Goal: Navigation & Orientation: Find specific page/section

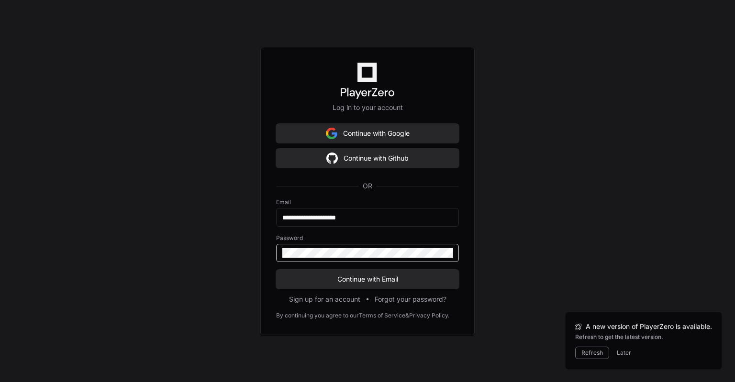
scroll to position [293, 0]
click at [362, 281] on span "Continue with Email" at bounding box center [367, 280] width 183 height 10
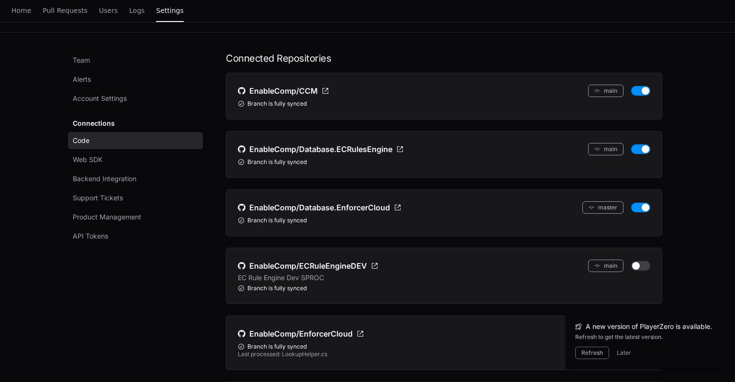
scroll to position [0, 0]
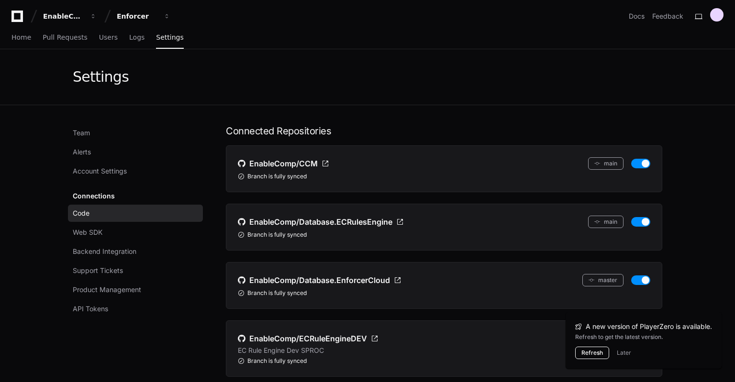
click at [585, 354] on button "Refresh" at bounding box center [592, 353] width 34 height 12
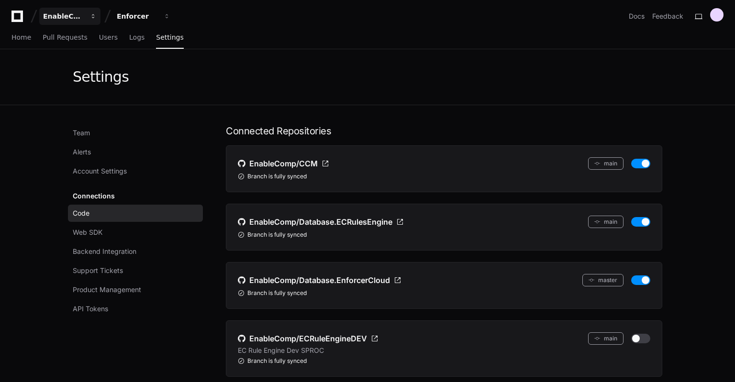
click at [87, 19] on button "EnableComp" at bounding box center [69, 16] width 61 height 17
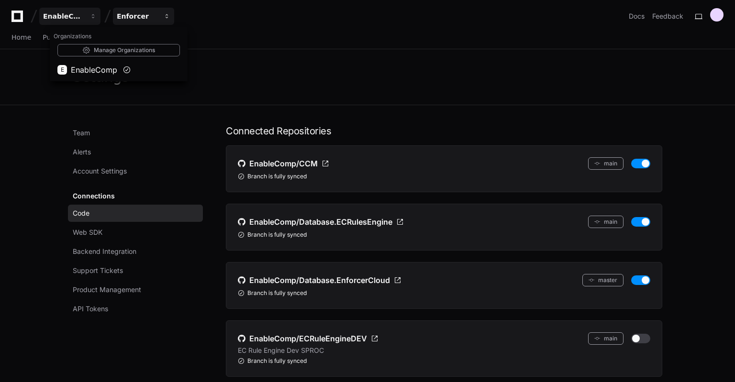
click at [152, 18] on div "Enforcer" at bounding box center [137, 16] width 41 height 10
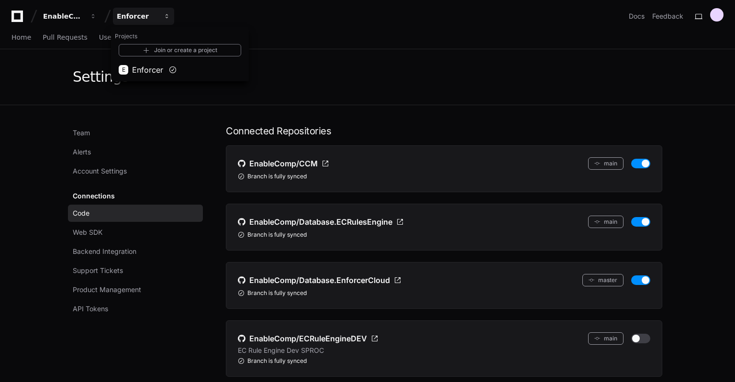
click at [161, 16] on button "Enforcer" at bounding box center [143, 16] width 61 height 17
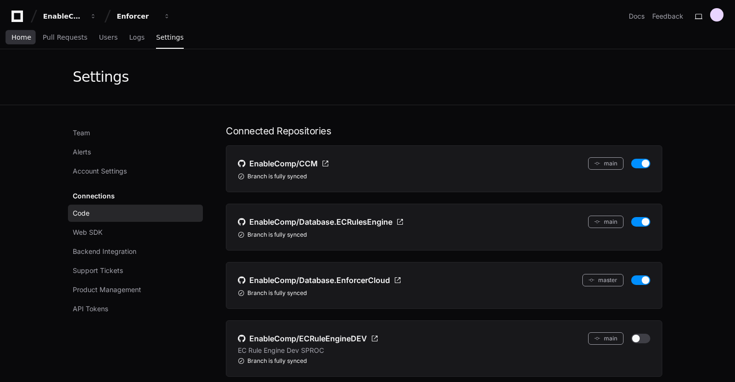
click at [20, 37] on span "Home" at bounding box center [21, 37] width 20 height 6
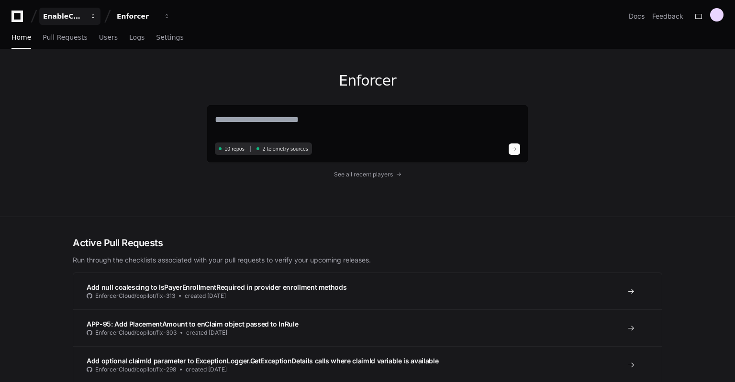
click at [95, 14] on span "button" at bounding box center [93, 16] width 7 height 7
click at [85, 67] on span "EnableComp" at bounding box center [94, 69] width 46 height 11
click at [153, 19] on div "Enforcer" at bounding box center [137, 16] width 41 height 10
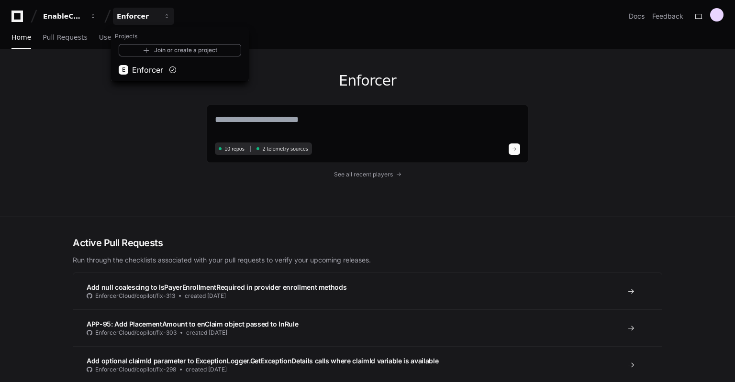
click at [87, 120] on div "Enforcer 10 repos 2 telemetry sources See all recent players" at bounding box center [367, 132] width 613 height 167
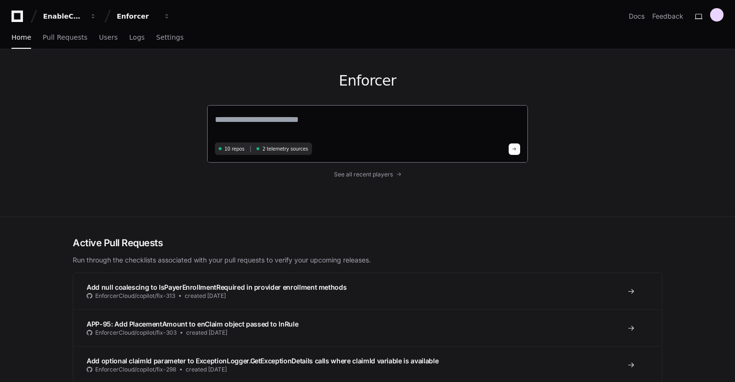
click at [263, 121] on textarea at bounding box center [367, 126] width 305 height 27
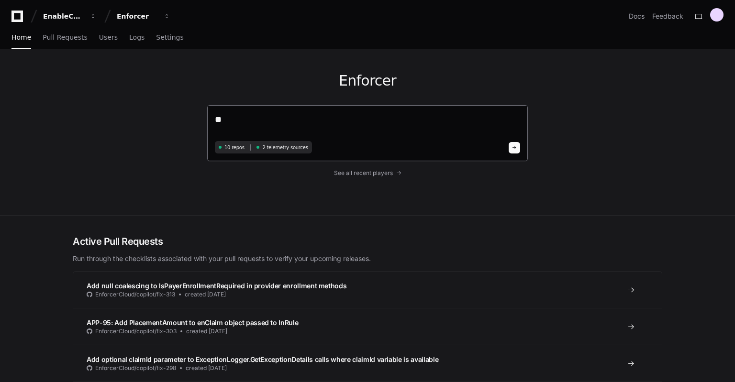
type textarea "***"
click at [163, 13] on button "Enforcer" at bounding box center [143, 16] width 61 height 17
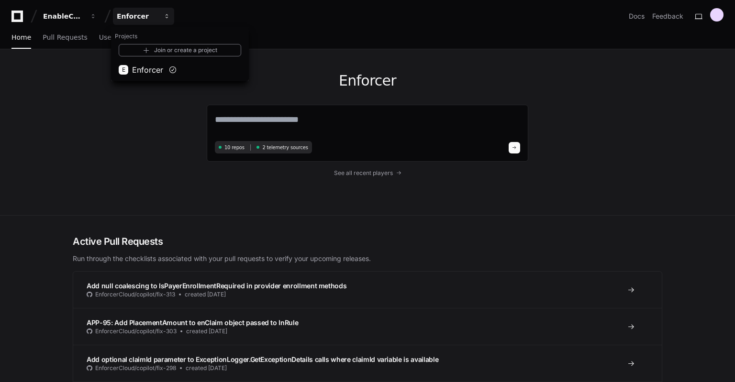
click at [162, 13] on button "Enforcer" at bounding box center [143, 16] width 61 height 17
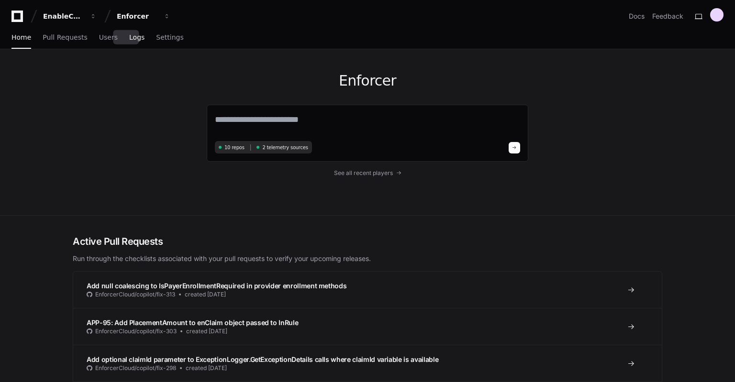
click at [129, 37] on span "Logs" at bounding box center [136, 37] width 15 height 6
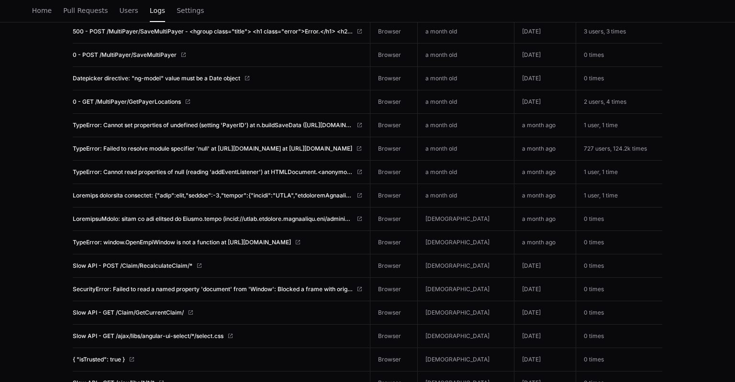
scroll to position [1975, 0]
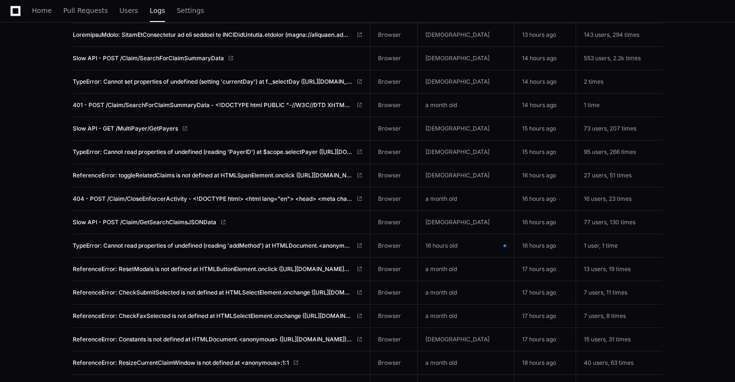
scroll to position [0, 0]
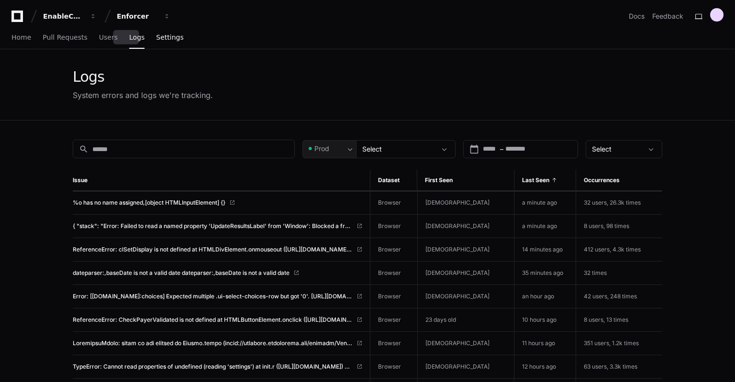
click at [156, 34] on span "Settings" at bounding box center [169, 37] width 27 height 6
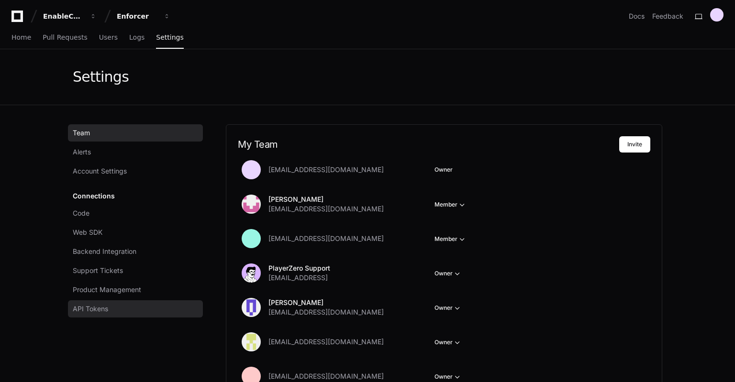
click at [123, 302] on link "API Tokens" at bounding box center [135, 309] width 135 height 17
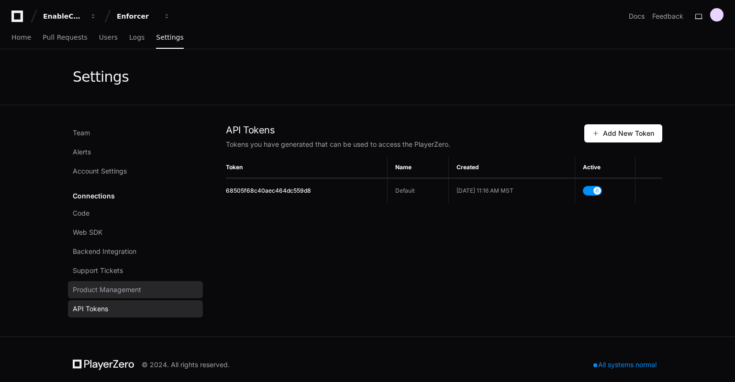
click at [103, 290] on span "Product Management" at bounding box center [107, 290] width 68 height 10
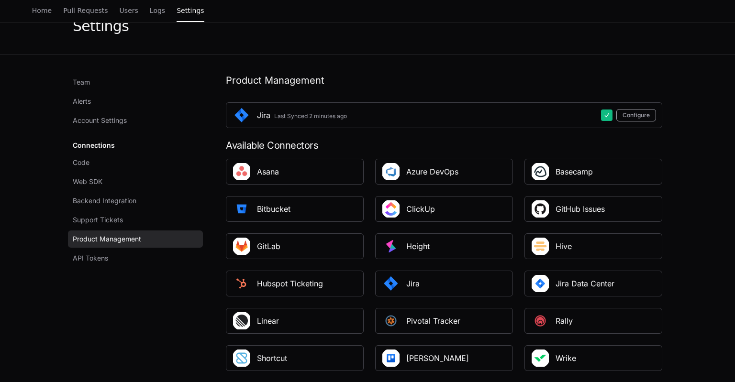
scroll to position [46, 0]
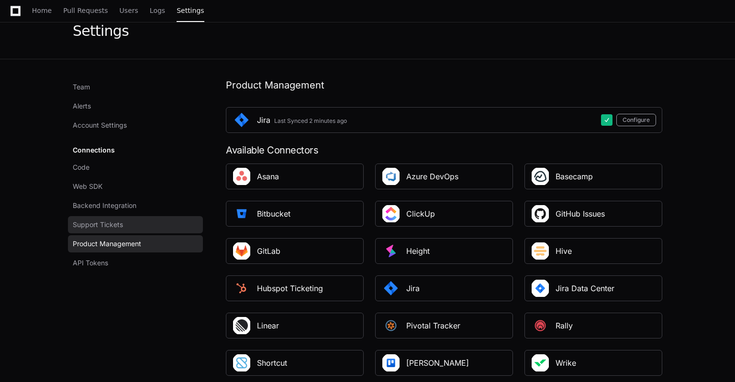
click at [99, 220] on link "Support Tickets" at bounding box center [135, 224] width 135 height 17
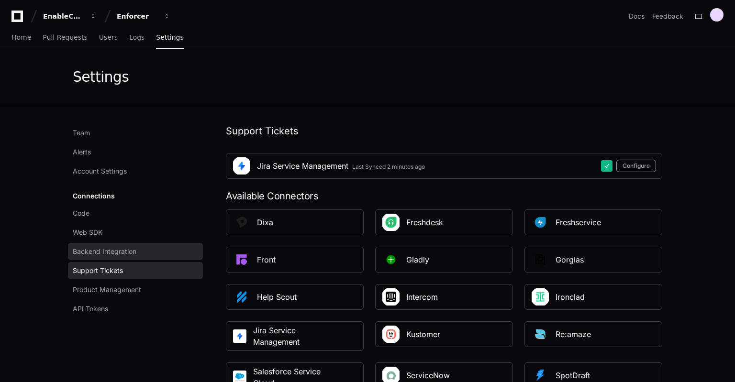
click at [113, 252] on span "Backend Integration" at bounding box center [105, 252] width 64 height 10
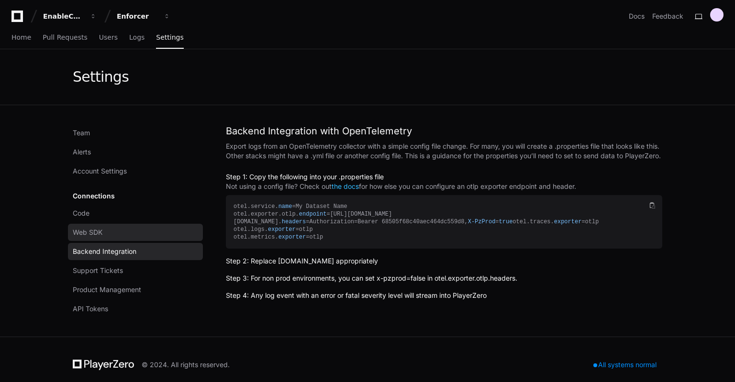
click at [123, 232] on link "Web SDK" at bounding box center [135, 232] width 135 height 17
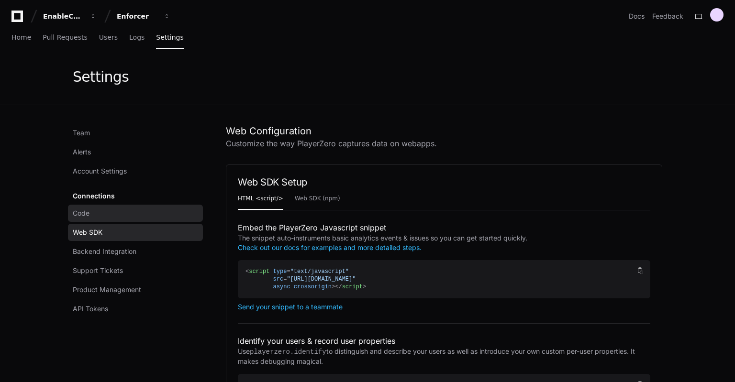
click at [101, 213] on link "Code" at bounding box center [135, 213] width 135 height 17
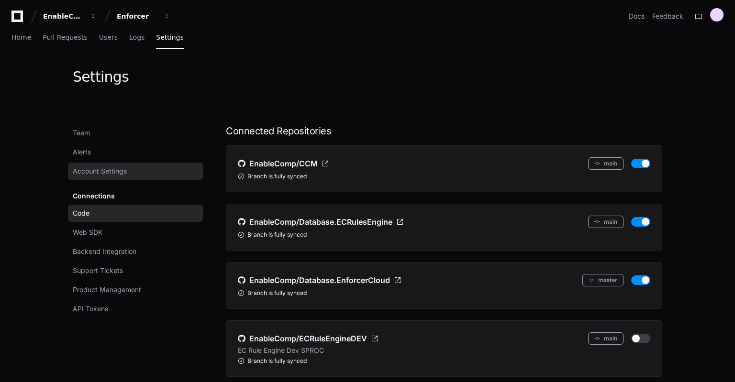
click at [122, 177] on link "Account Settings" at bounding box center [135, 171] width 135 height 17
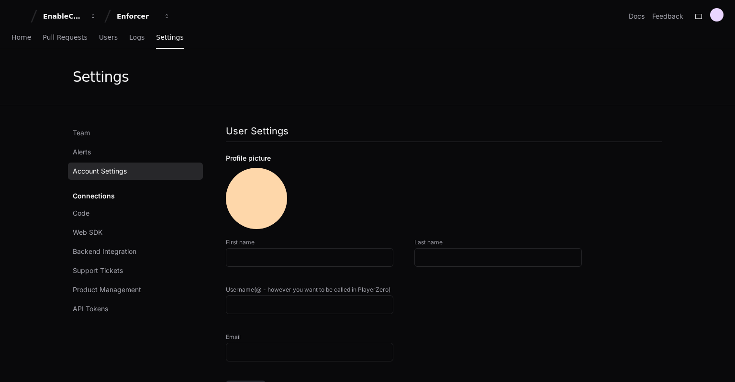
type input "*******"
type input "**********"
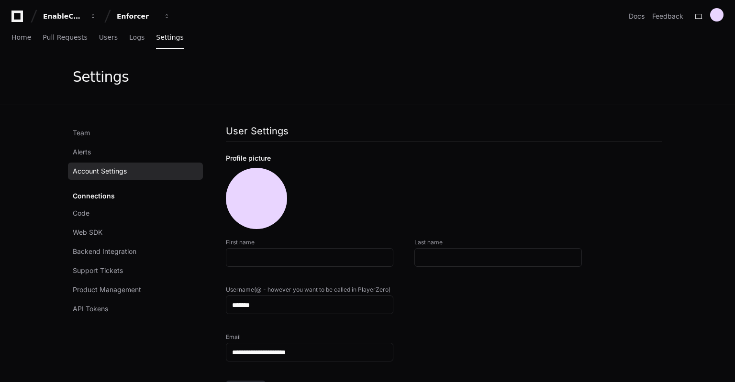
type input "**********"
click at [109, 156] on link "Alerts" at bounding box center [135, 152] width 135 height 17
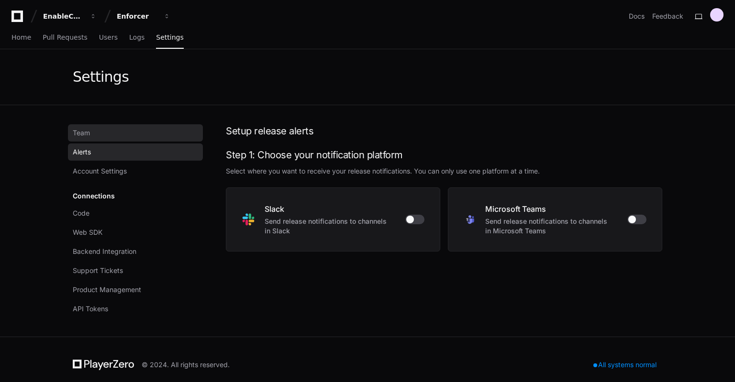
click at [115, 129] on link "Team" at bounding box center [135, 132] width 135 height 17
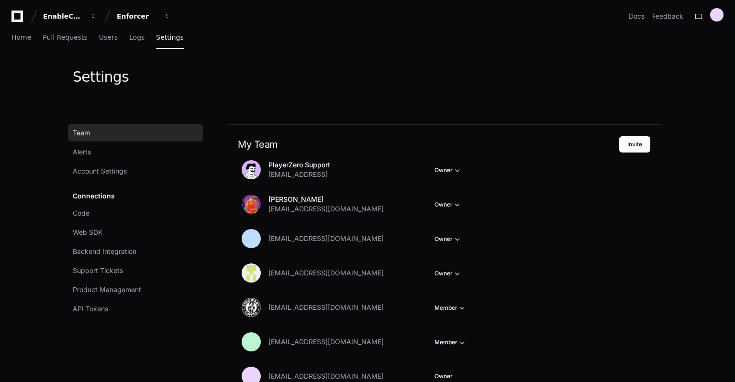
click at [11, 39] on div "Home Pull Requests Users Logs Settings" at bounding box center [367, 38] width 735 height 22
click at [17, 38] on span "Home" at bounding box center [21, 37] width 20 height 6
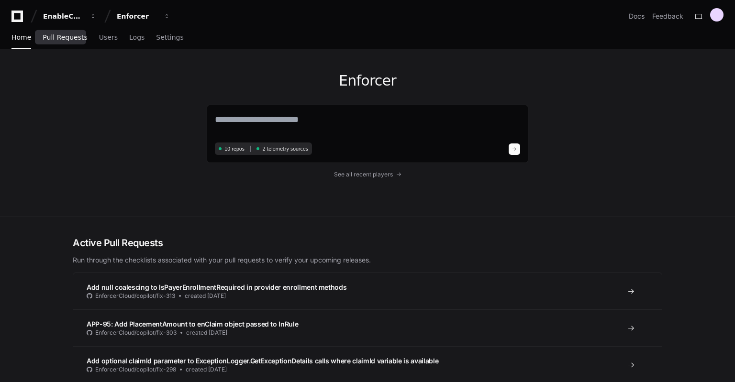
click at [55, 38] on span "Pull Requests" at bounding box center [65, 37] width 45 height 6
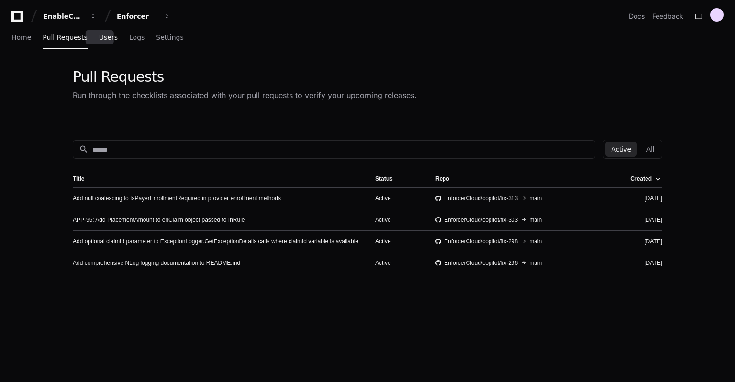
click at [100, 39] on span "Users" at bounding box center [108, 37] width 19 height 6
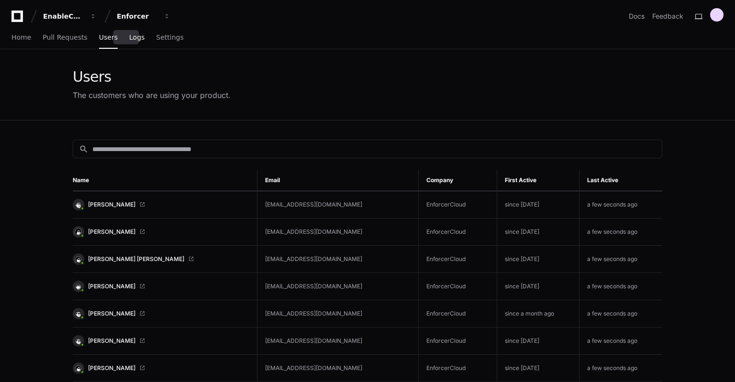
click at [129, 37] on span "Logs" at bounding box center [136, 37] width 15 height 6
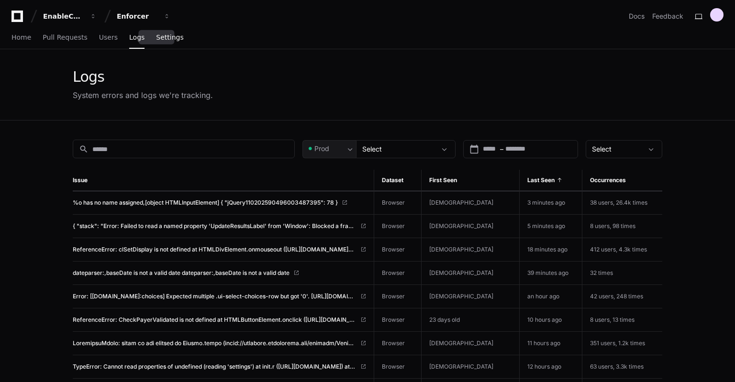
click at [156, 40] on span "Settings" at bounding box center [169, 37] width 27 height 6
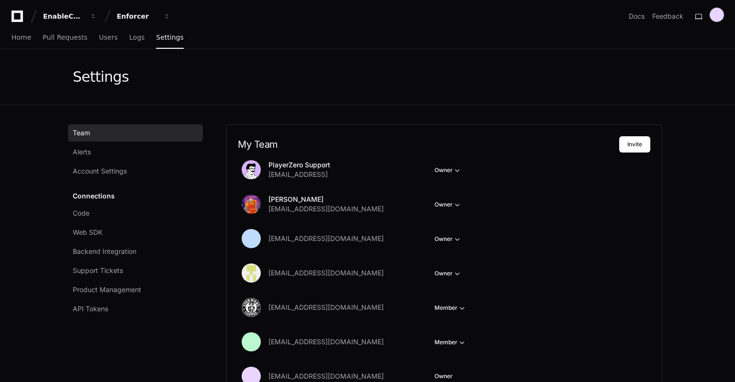
click at [719, 16] on div at bounding box center [716, 14] width 13 height 13
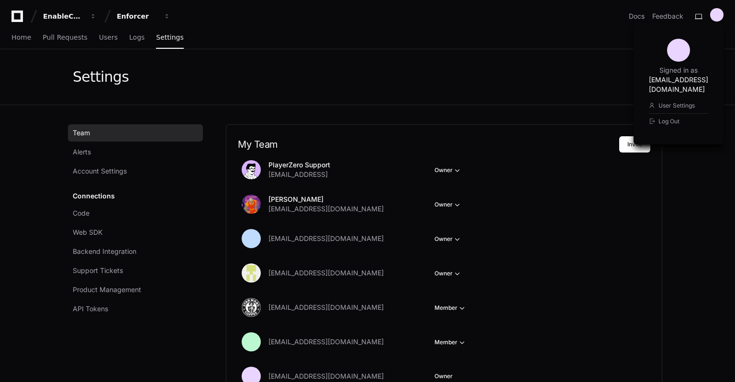
click at [18, 15] on icon at bounding box center [17, 16] width 19 height 11
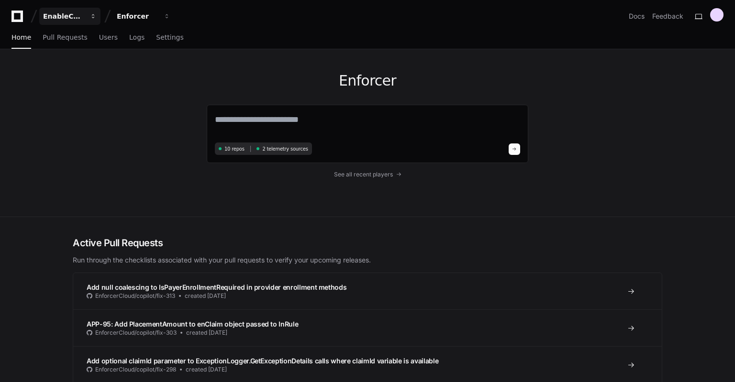
click at [78, 22] on button "EnableComp" at bounding box center [69, 16] width 61 height 17
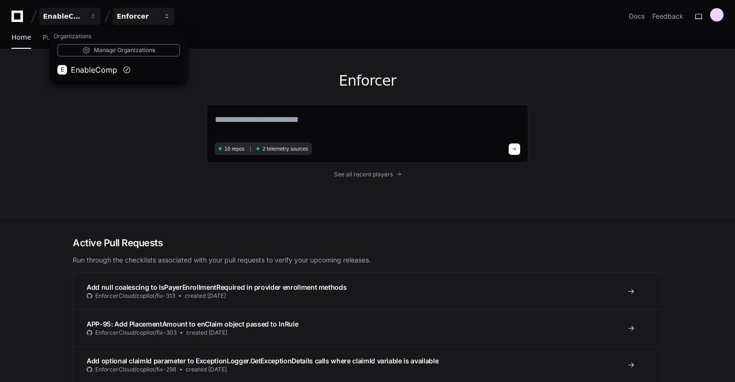
click at [148, 18] on div "Enforcer" at bounding box center [137, 16] width 41 height 10
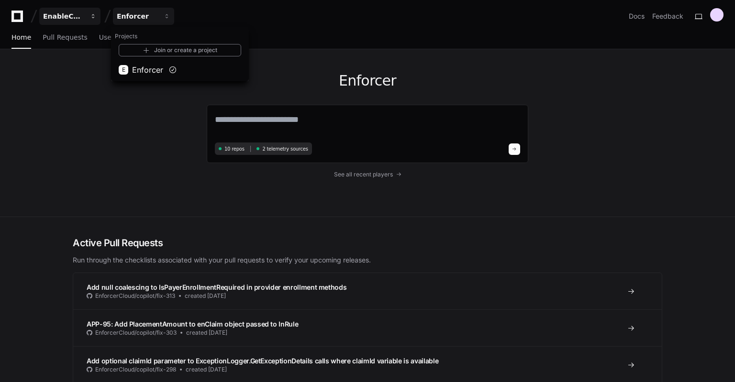
click at [100, 16] on button "EnableComp" at bounding box center [69, 16] width 61 height 17
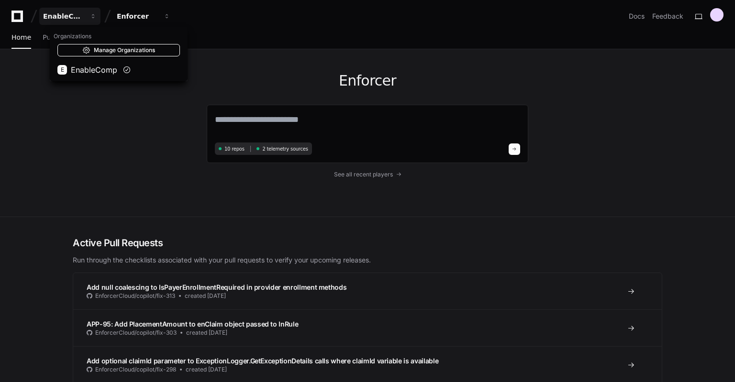
click at [94, 51] on link "Manage Organizations" at bounding box center [118, 50] width 123 height 12
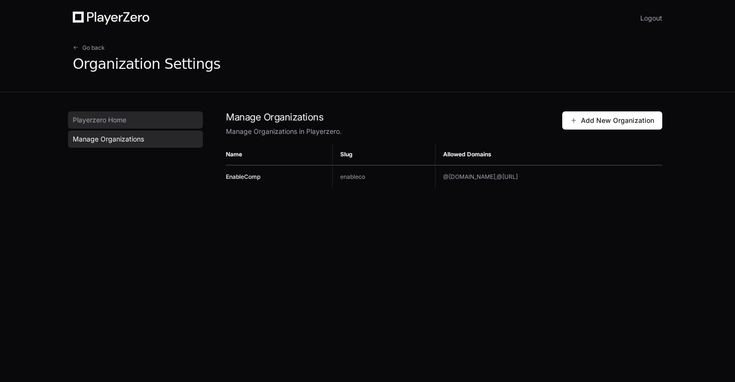
click at [114, 120] on span "Playerzero Home" at bounding box center [100, 120] width 54 height 10
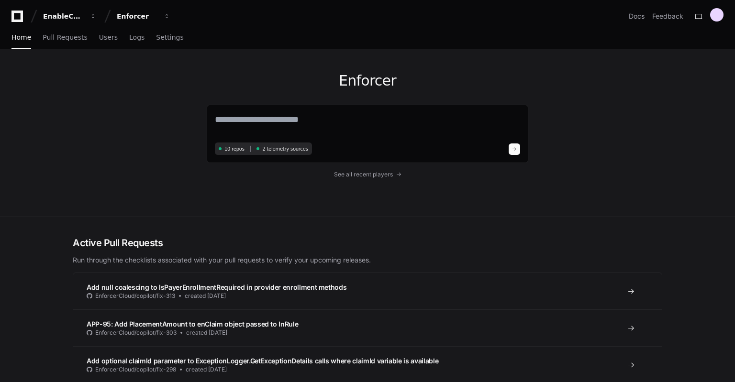
click at [640, 124] on div "Enforcer 10 repos 2 telemetry sources See all recent players" at bounding box center [367, 132] width 613 height 167
